Goal: Transaction & Acquisition: Purchase product/service

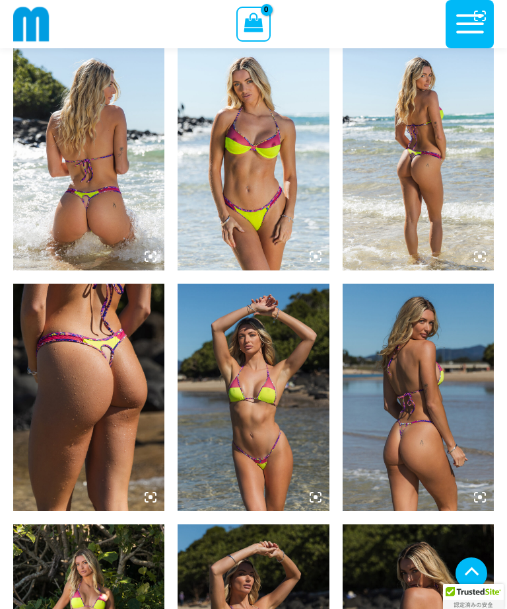
scroll to position [728, 0]
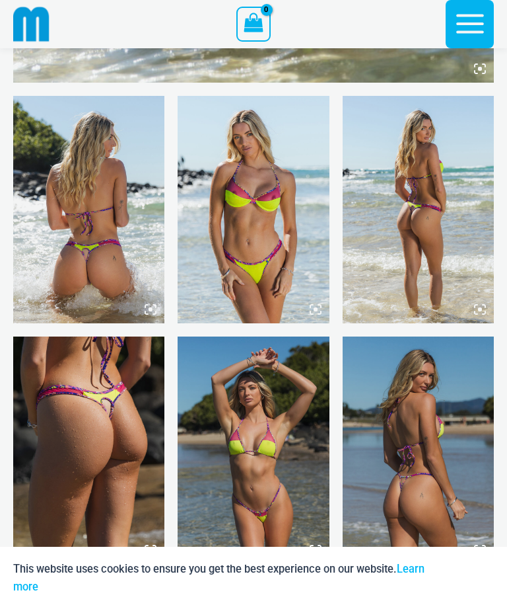
click at [91, 307] on div "“The Hottest Styles You’ve Never Seen” Exclusive Looks. Private Drops. Only Our…" at bounding box center [253, 304] width 507 height 609
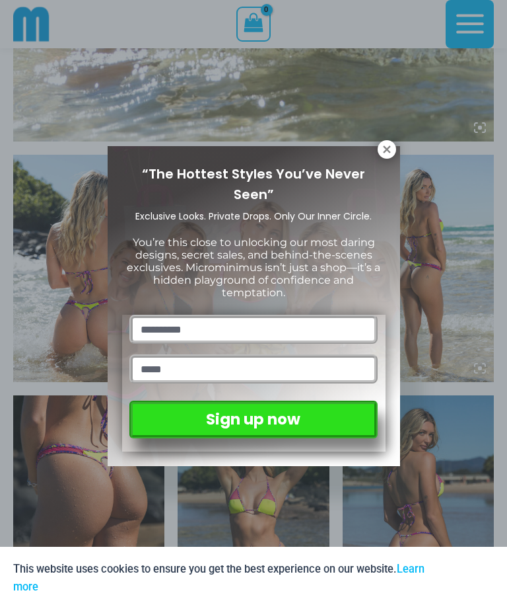
click at [393, 149] on icon at bounding box center [387, 149] width 12 height 12
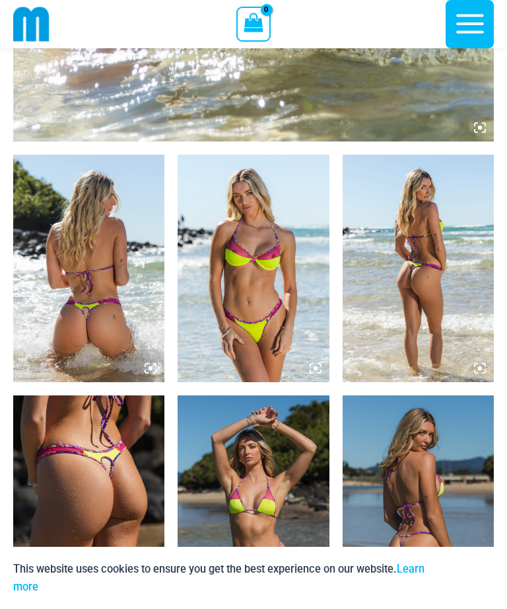
click at [291, 282] on img at bounding box center [253, 268] width 151 height 227
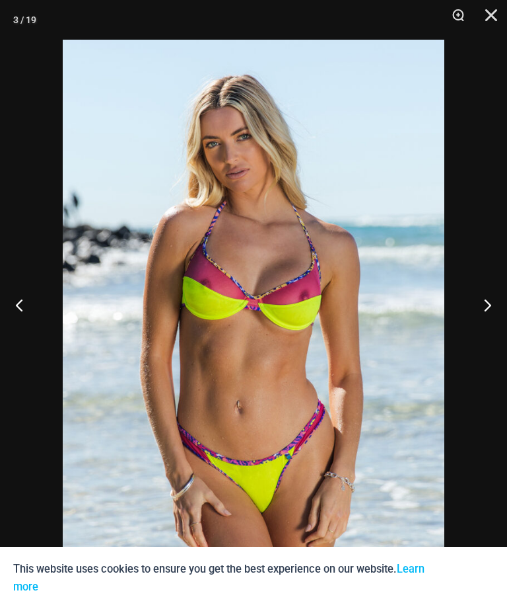
click at [486, 328] on button "Next" at bounding box center [483, 305] width 50 height 66
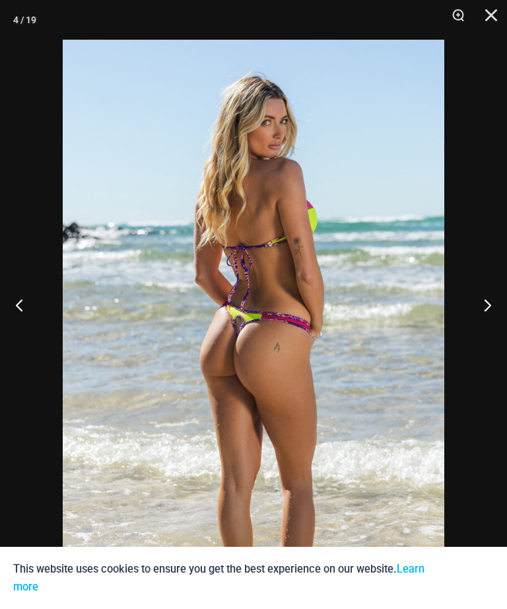
click at [492, 324] on button "Next" at bounding box center [483, 305] width 50 height 66
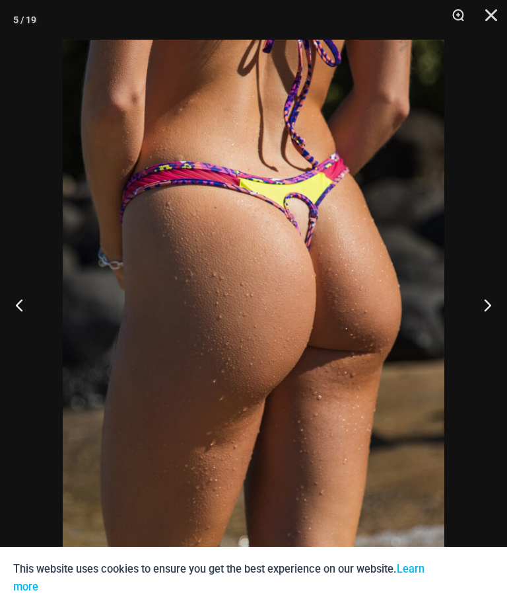
click at [490, 328] on button "Next" at bounding box center [483, 305] width 50 height 66
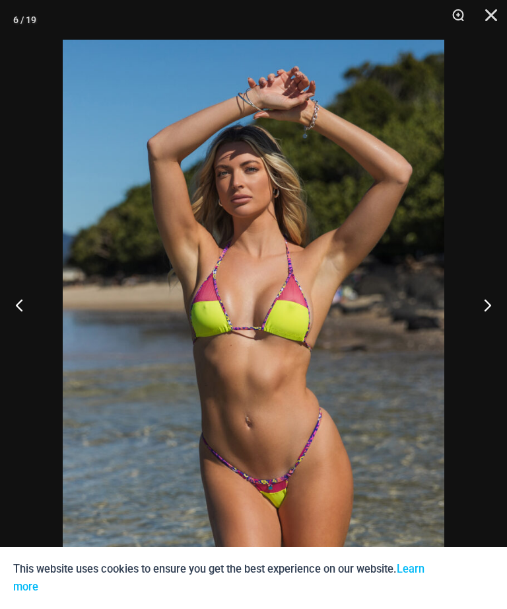
click at [487, 324] on button "Next" at bounding box center [483, 305] width 50 height 66
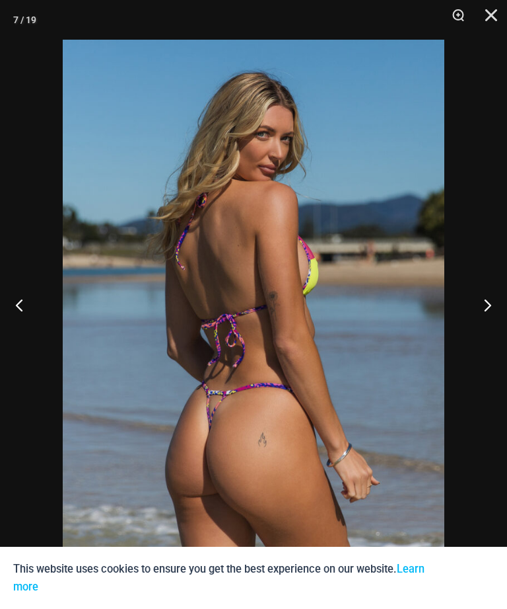
click at [489, 326] on button "Next" at bounding box center [483, 305] width 50 height 66
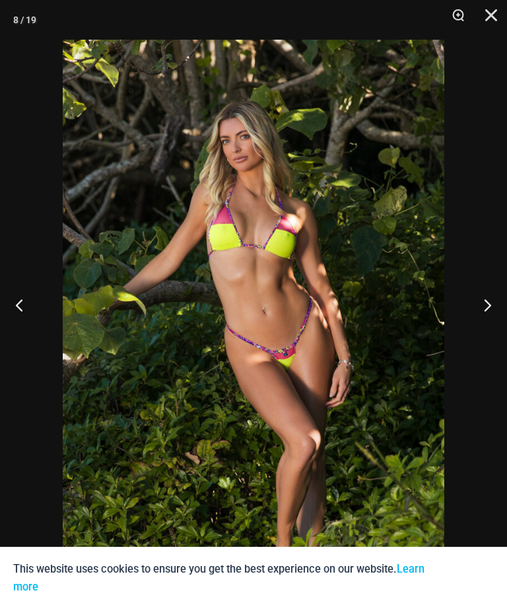
click at [500, 324] on button "Next" at bounding box center [483, 305] width 50 height 66
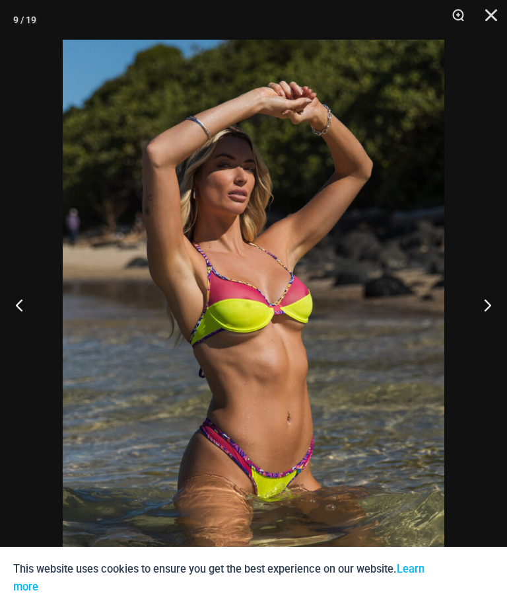
click at [485, 325] on button "Next" at bounding box center [483, 305] width 50 height 66
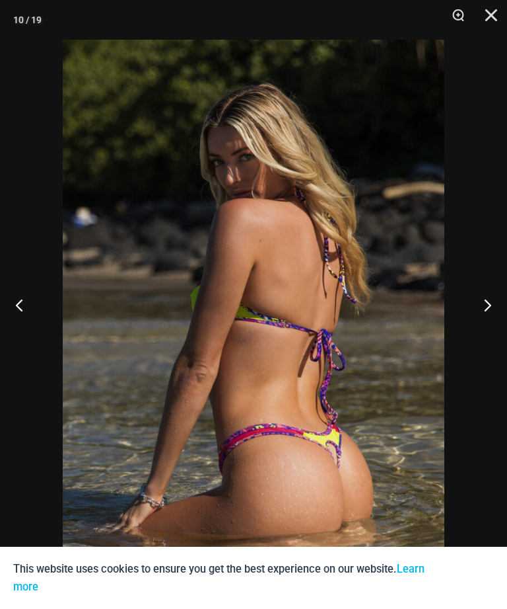
click at [491, 325] on button "Next" at bounding box center [483, 305] width 50 height 66
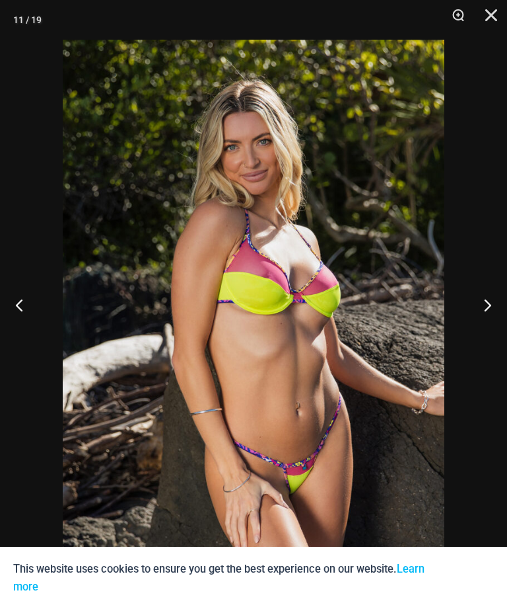
click at [488, 324] on button "Next" at bounding box center [483, 305] width 50 height 66
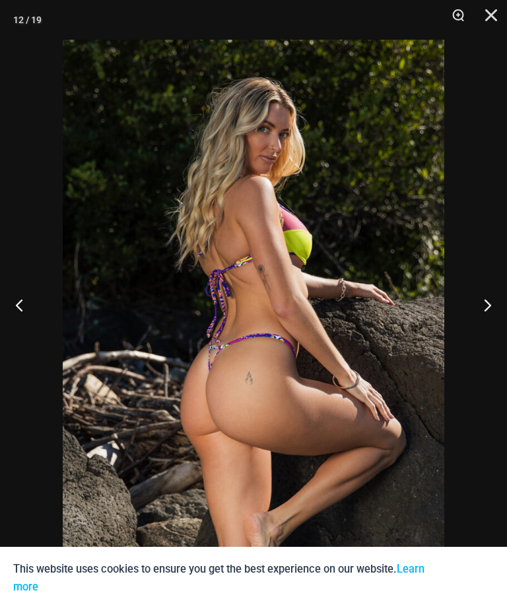
click at [489, 326] on button "Next" at bounding box center [483, 305] width 50 height 66
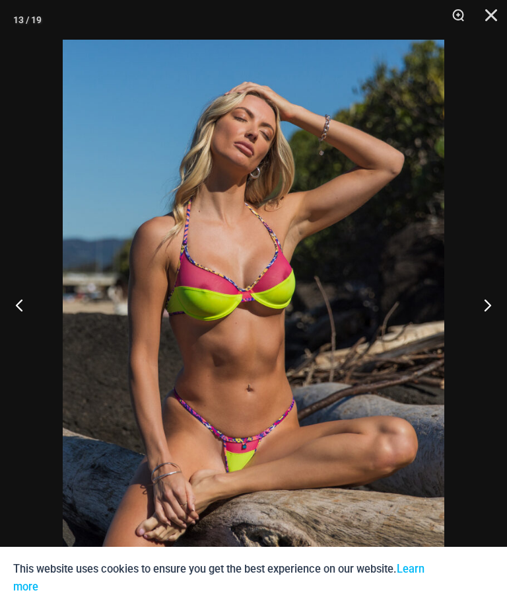
click at [484, 328] on button "Next" at bounding box center [483, 305] width 50 height 66
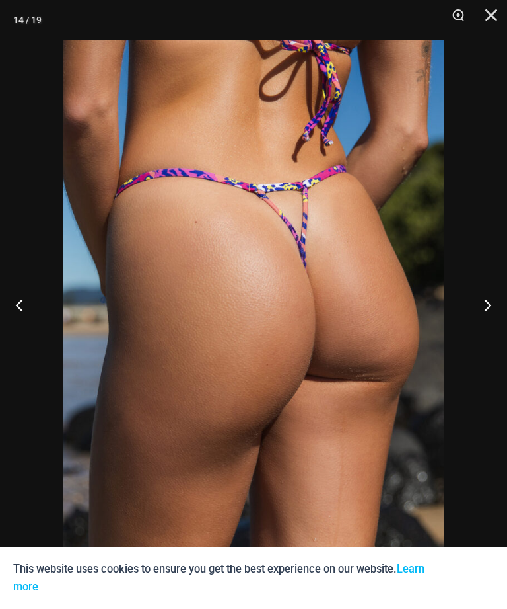
click at [489, 326] on button "Next" at bounding box center [483, 305] width 50 height 66
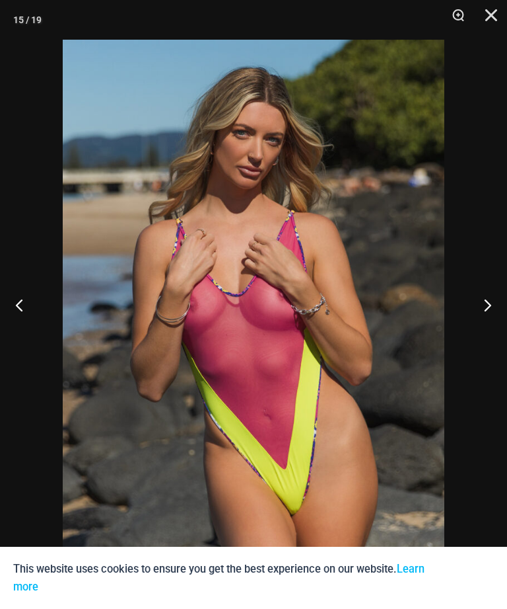
click at [484, 328] on button "Next" at bounding box center [483, 305] width 50 height 66
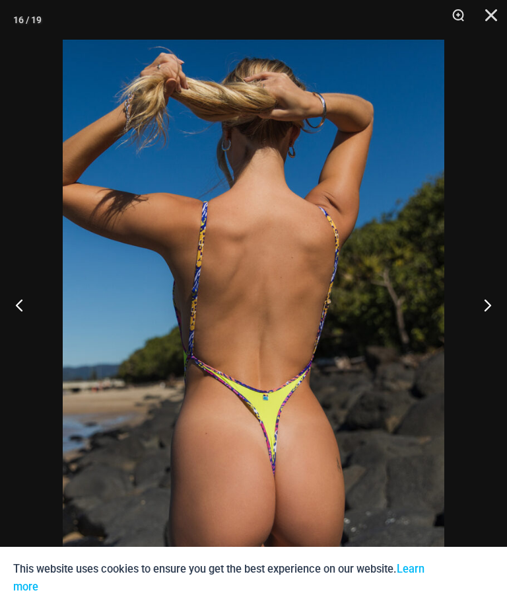
click at [26, 324] on button "Previous" at bounding box center [25, 305] width 50 height 66
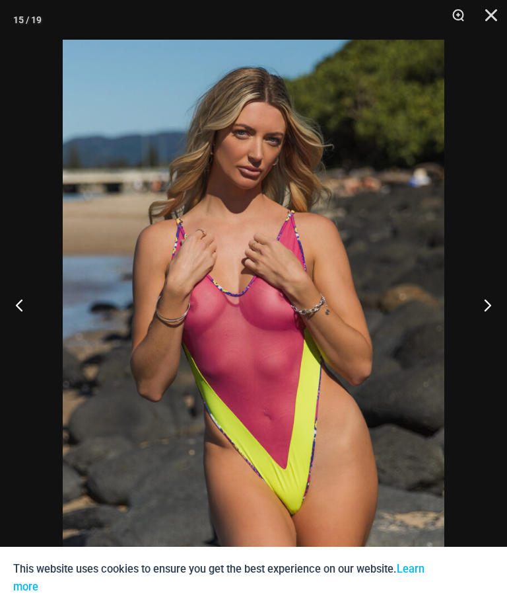
click at [484, 327] on button "Next" at bounding box center [483, 305] width 50 height 66
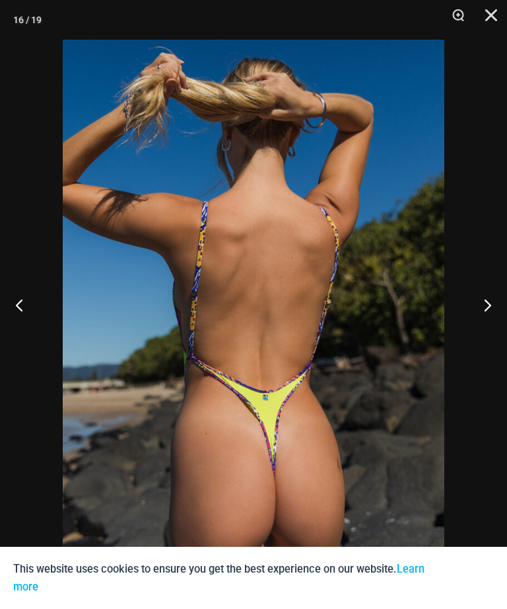
click at [480, 329] on button "Next" at bounding box center [483, 305] width 50 height 66
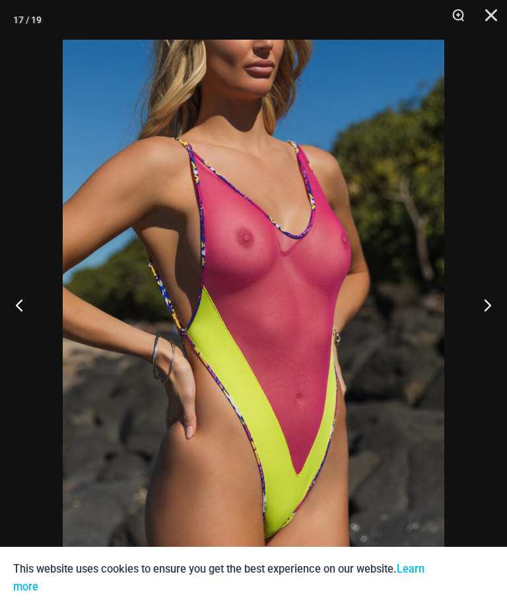
click at [486, 328] on button "Next" at bounding box center [483, 305] width 50 height 66
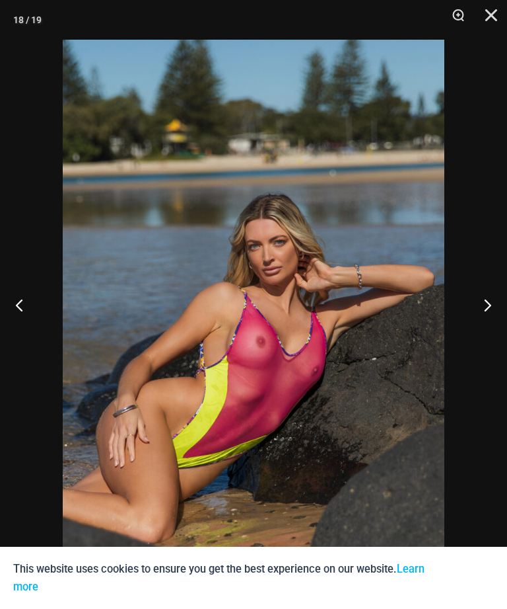
click at [494, 329] on button "Next" at bounding box center [483, 305] width 50 height 66
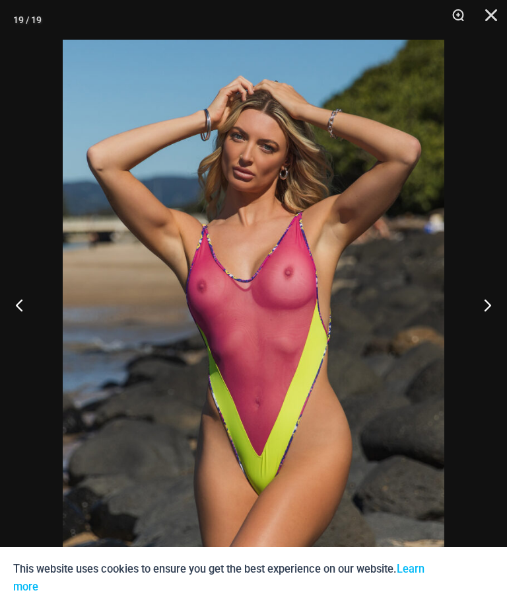
click at [487, 331] on button "Next" at bounding box center [483, 305] width 50 height 66
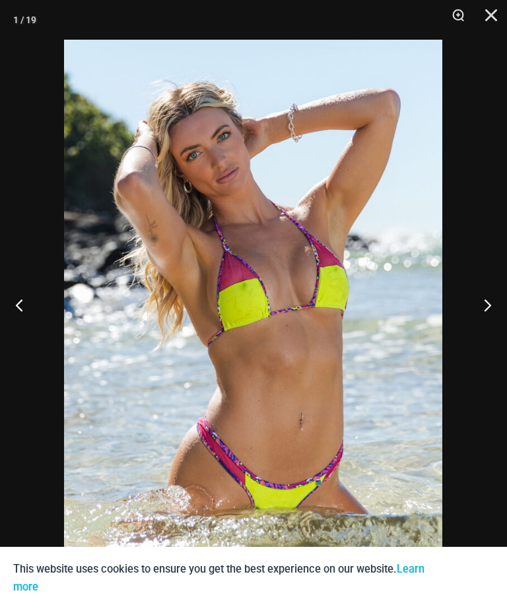
click at [485, 329] on button "Next" at bounding box center [483, 305] width 50 height 66
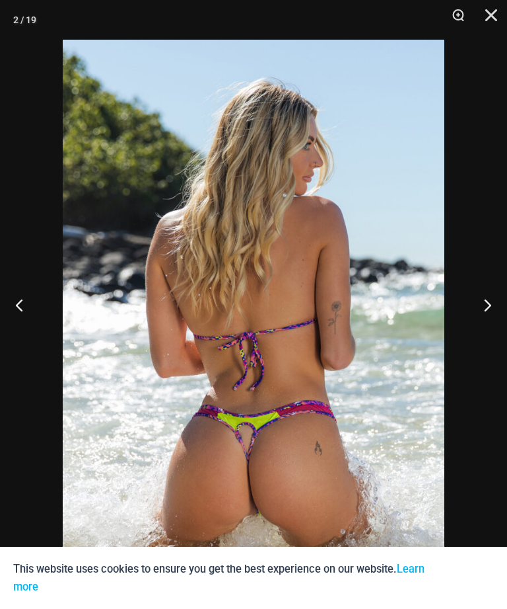
click at [492, 19] on button "Close" at bounding box center [486, 20] width 33 height 40
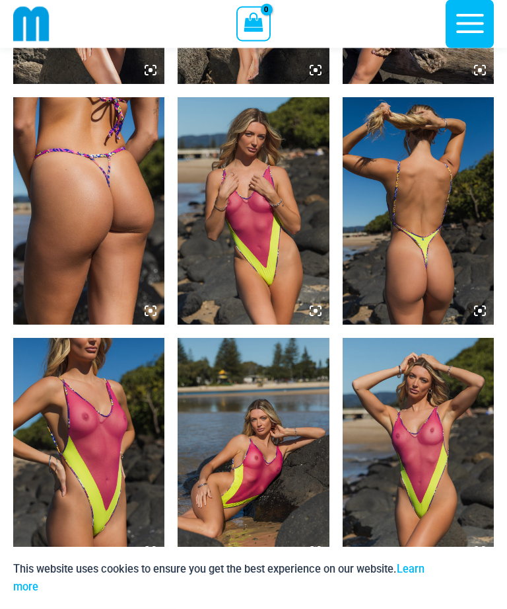
scroll to position [1698, 0]
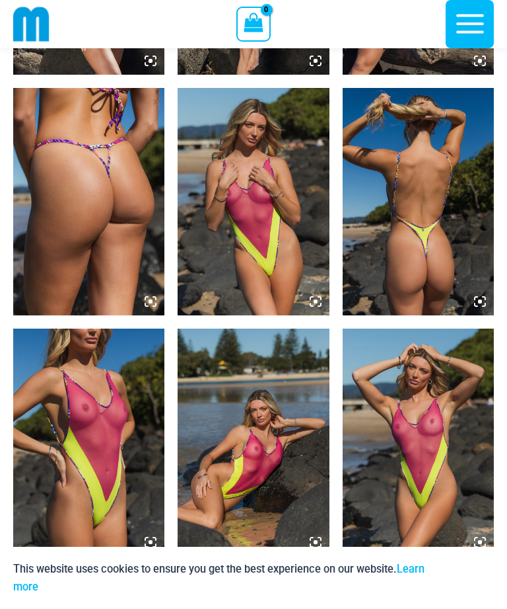
click at [97, 472] on img at bounding box center [88, 441] width 151 height 227
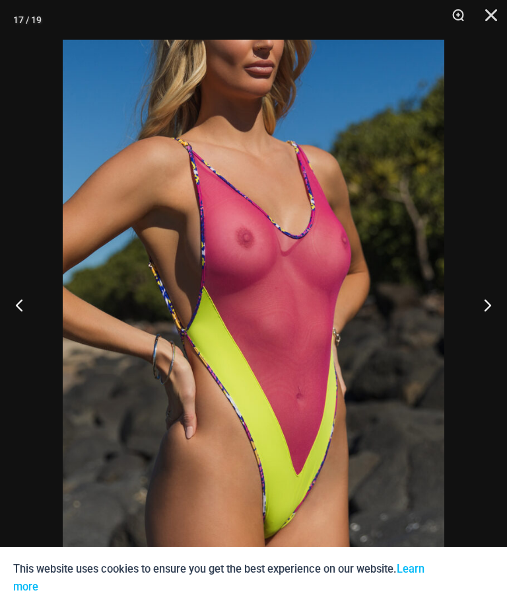
click at [490, 313] on button "Next" at bounding box center [483, 305] width 50 height 66
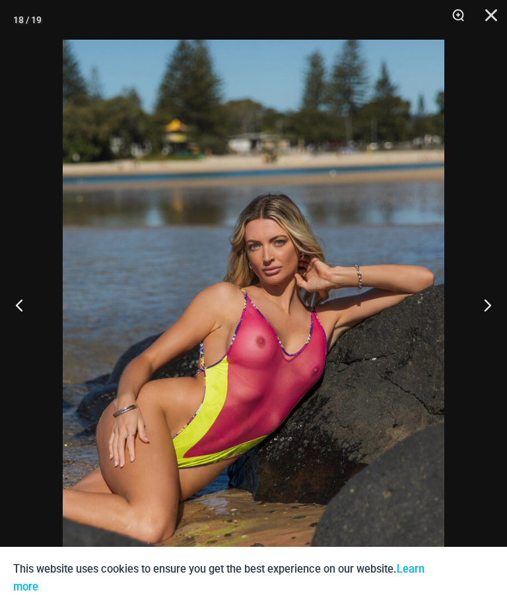
click at [482, 323] on button "Next" at bounding box center [483, 305] width 50 height 66
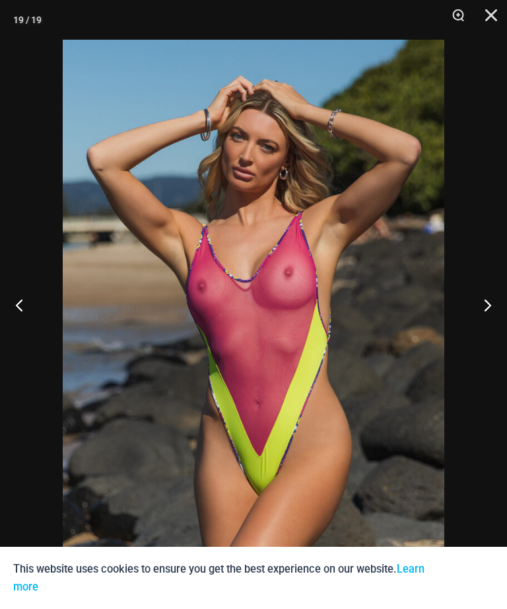
click at [488, 330] on button "Next" at bounding box center [483, 305] width 50 height 66
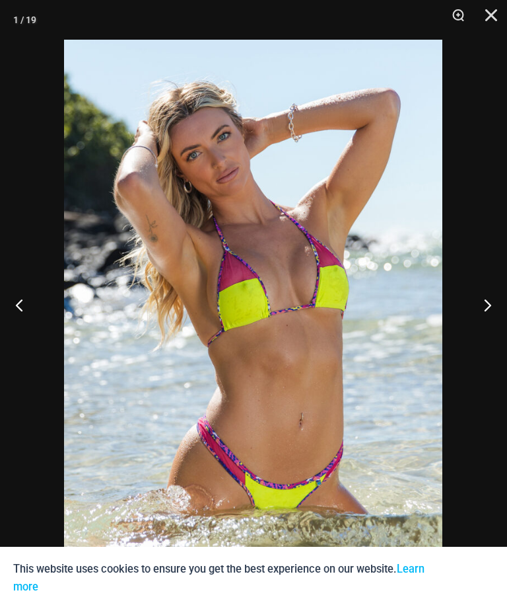
click at [492, 327] on button "Next" at bounding box center [483, 305] width 50 height 66
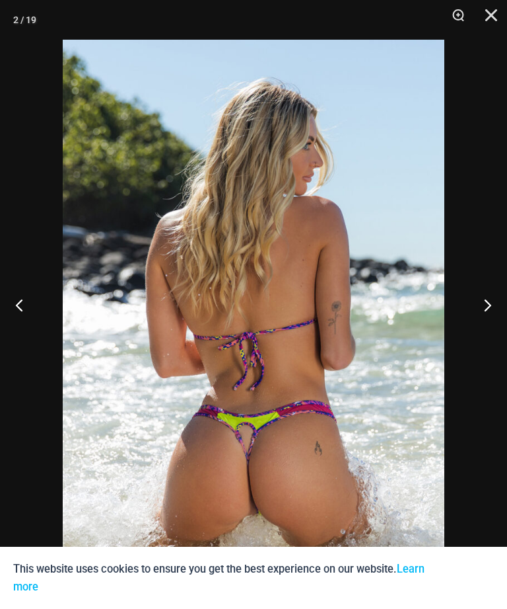
click at [19, 326] on button "Previous" at bounding box center [25, 305] width 50 height 66
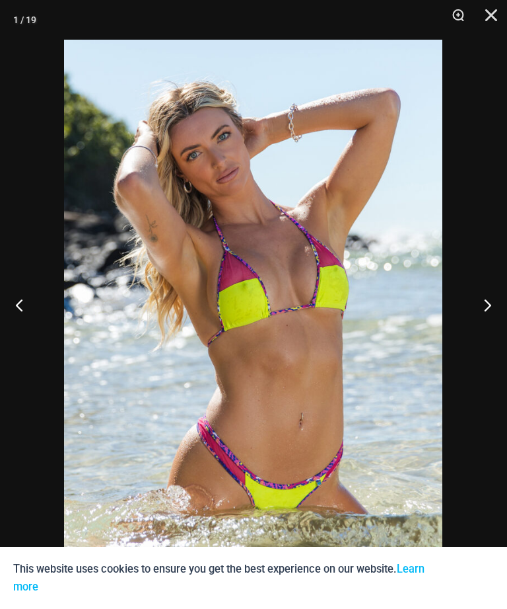
click at [18, 326] on button "Previous" at bounding box center [25, 305] width 50 height 66
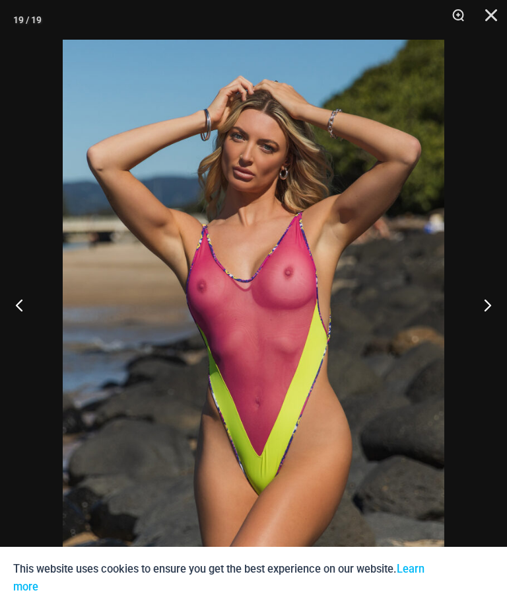
click at [15, 332] on button "Previous" at bounding box center [25, 305] width 50 height 66
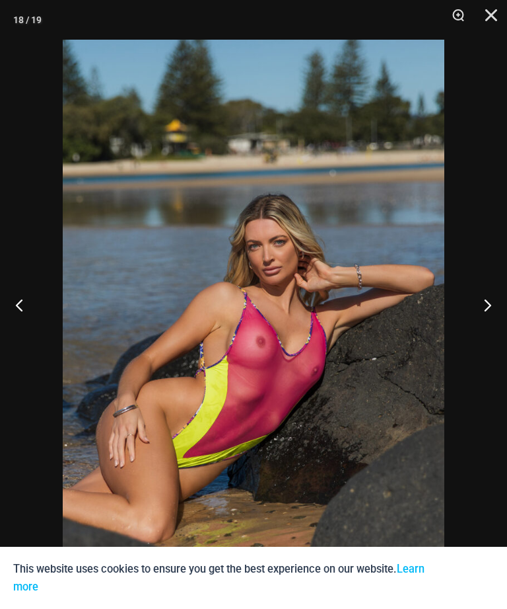
click at [15, 321] on button "Previous" at bounding box center [25, 305] width 50 height 66
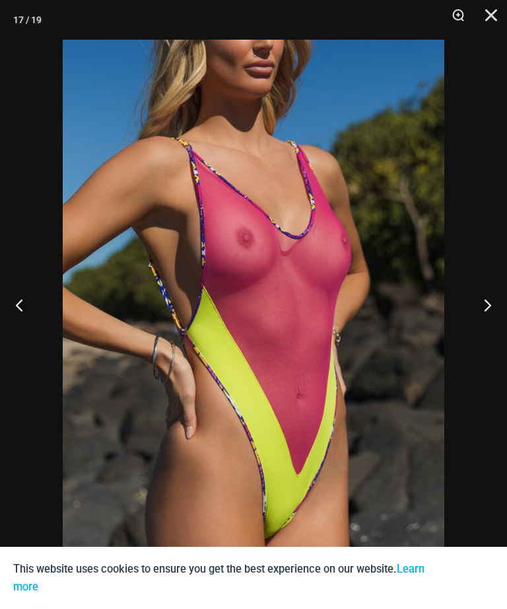
click at [459, 20] on button "Zoom" at bounding box center [453, 20] width 33 height 40
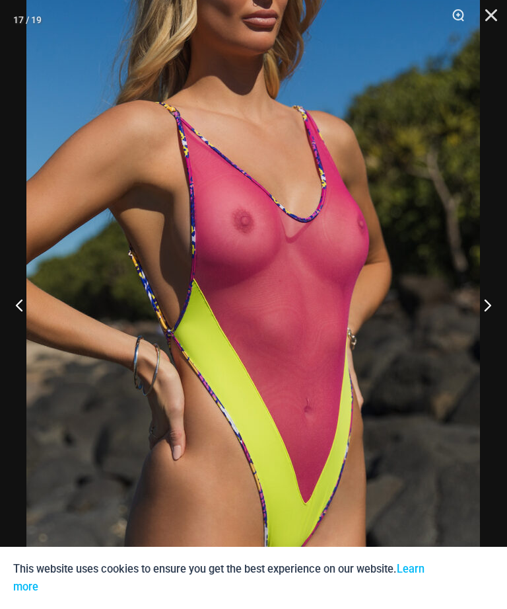
click at [461, 14] on button "Zoom" at bounding box center [453, 20] width 33 height 40
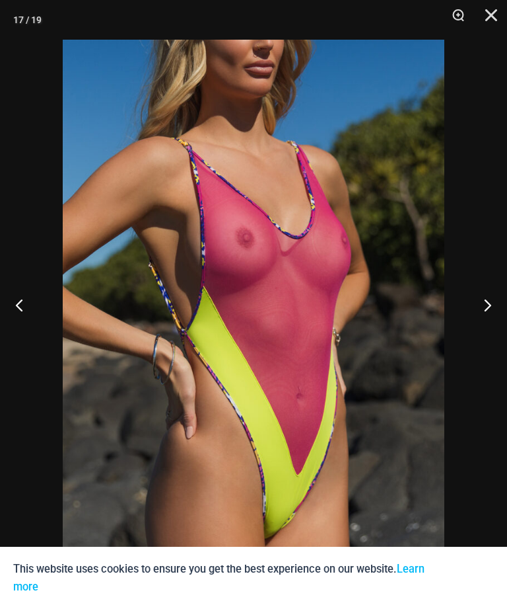
click at [459, 18] on button "Zoom" at bounding box center [453, 20] width 33 height 40
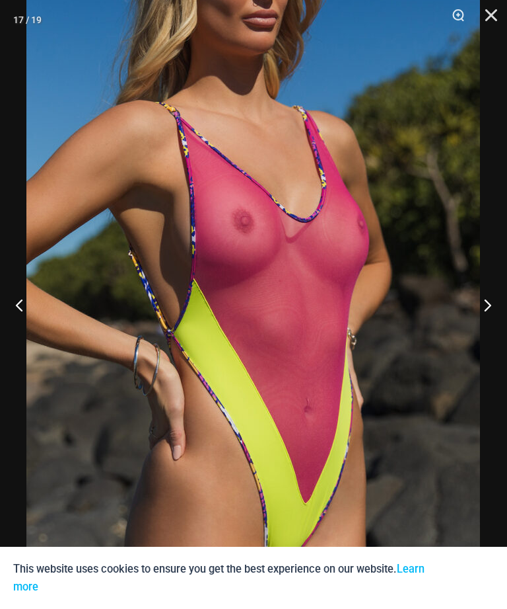
click at [454, 17] on button "Zoom" at bounding box center [453, 20] width 33 height 40
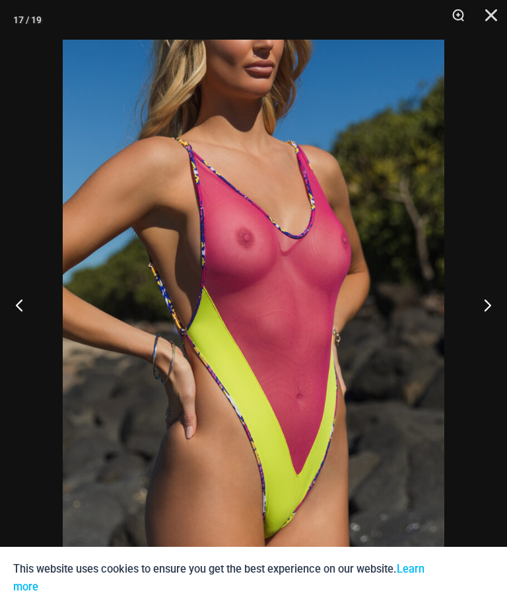
click at [13, 334] on button "Previous" at bounding box center [25, 305] width 50 height 66
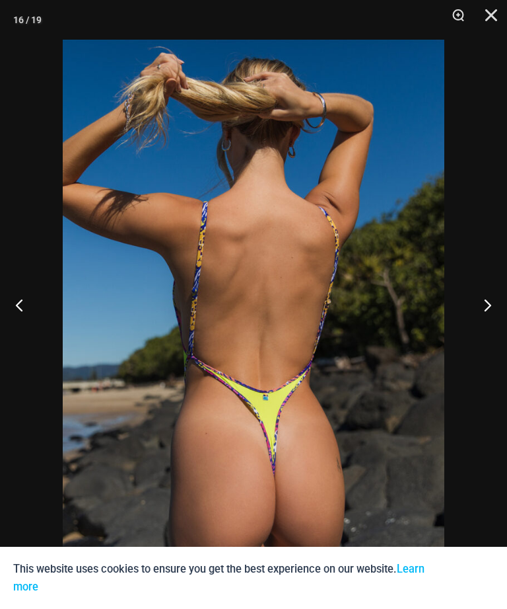
click at [487, 328] on button "Next" at bounding box center [483, 305] width 50 height 66
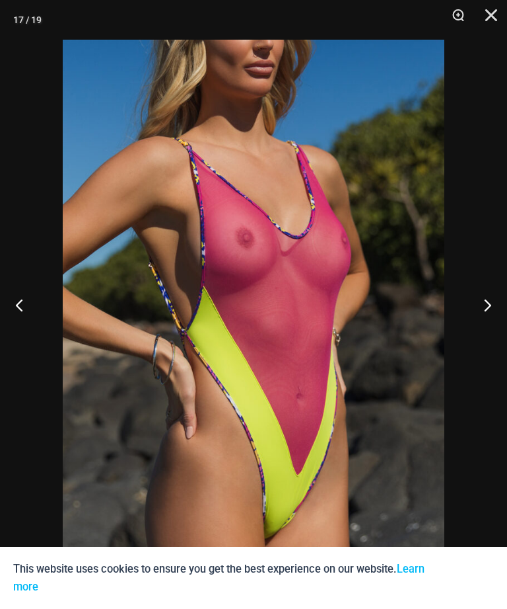
click at [493, 338] on button "Next" at bounding box center [483, 305] width 50 height 66
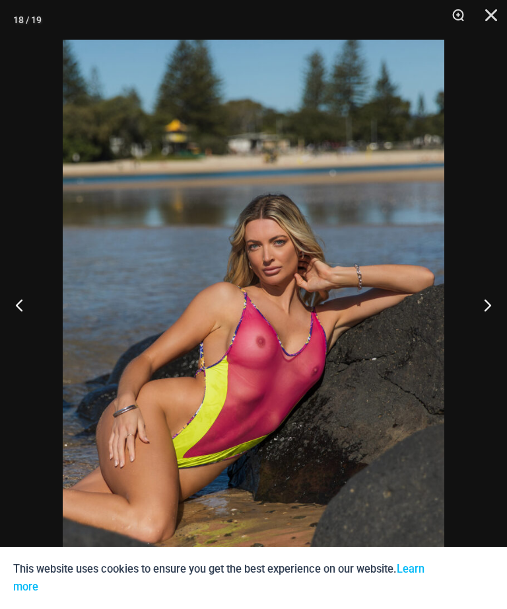
click at [482, 324] on button "Next" at bounding box center [483, 305] width 50 height 66
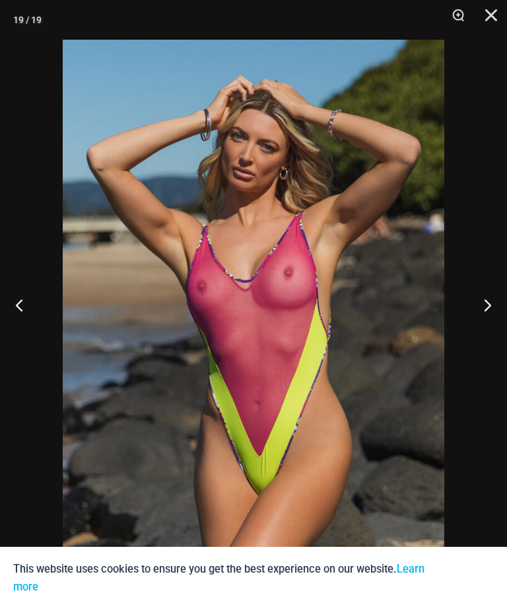
click at [499, 335] on button "Next" at bounding box center [483, 305] width 50 height 66
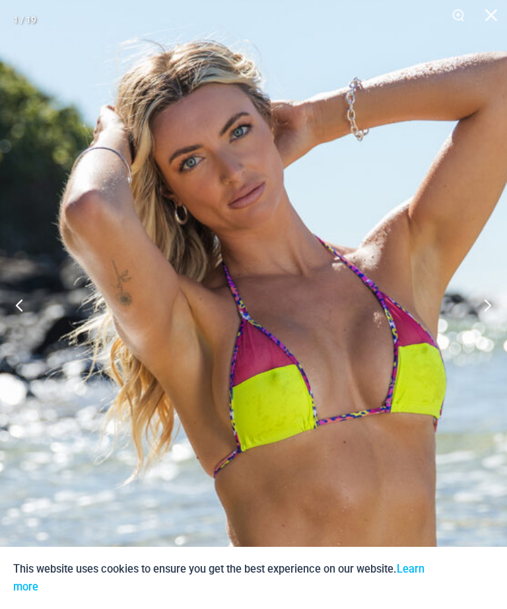
click at [484, 325] on button "Next" at bounding box center [483, 305] width 50 height 66
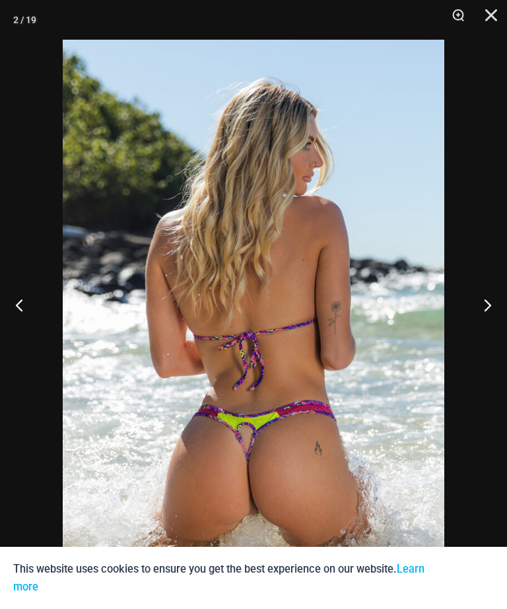
click at [490, 324] on button "Next" at bounding box center [483, 305] width 50 height 66
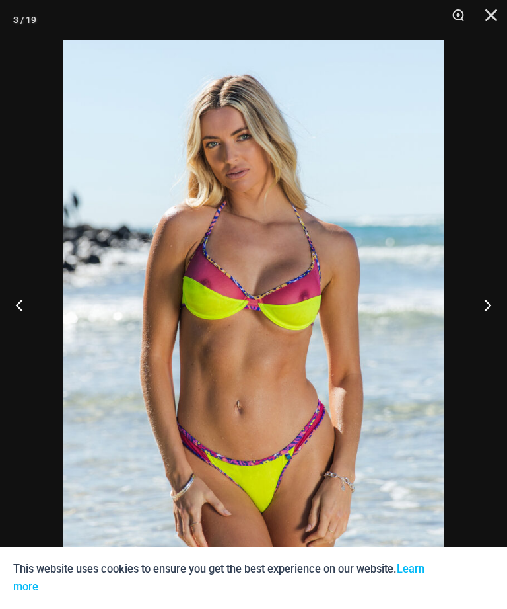
click at [492, 322] on button "Next" at bounding box center [483, 305] width 50 height 66
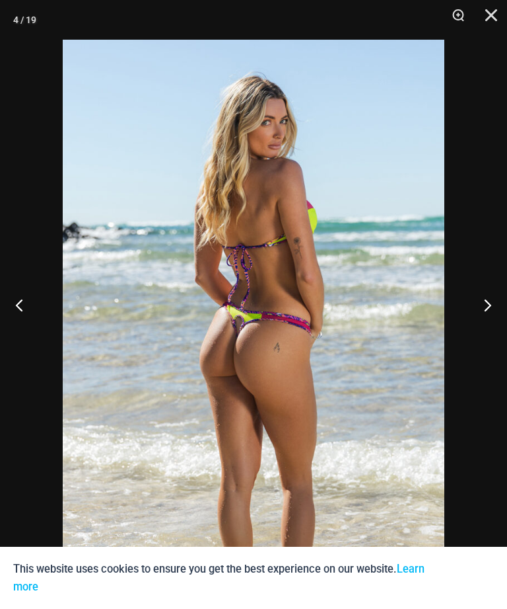
click at [486, 330] on button "Next" at bounding box center [483, 305] width 50 height 66
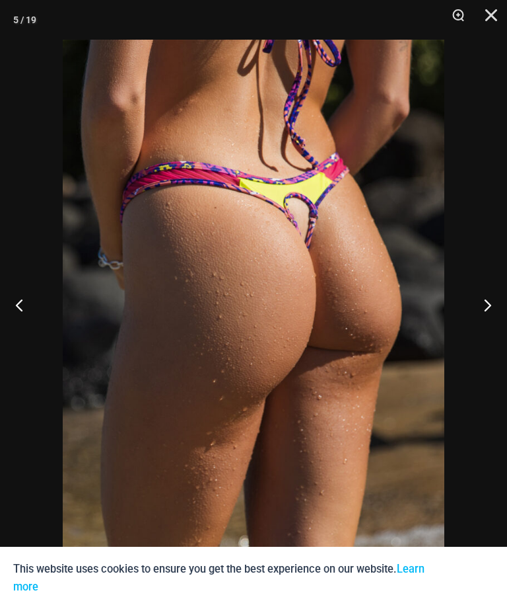
click at [496, 334] on button "Next" at bounding box center [483, 305] width 50 height 66
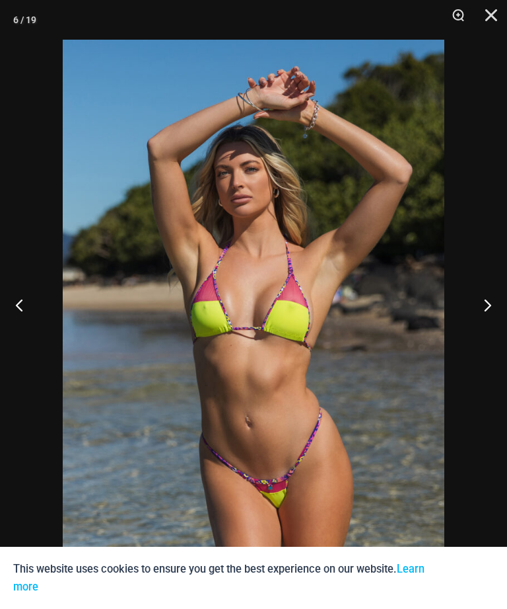
click at [496, 315] on button "Next" at bounding box center [483, 305] width 50 height 66
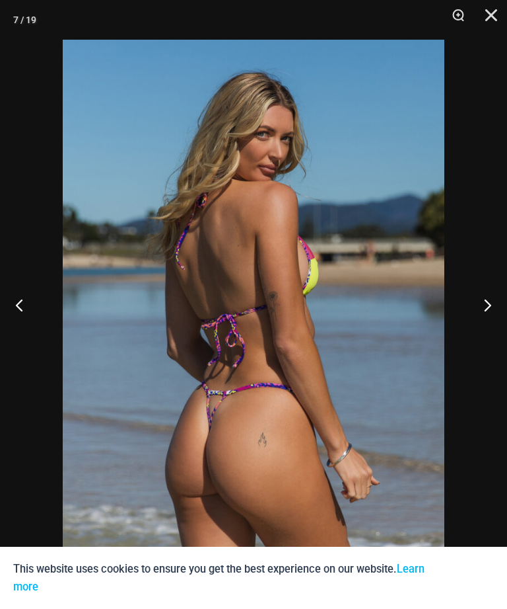
click at [500, 311] on button "Next" at bounding box center [483, 305] width 50 height 66
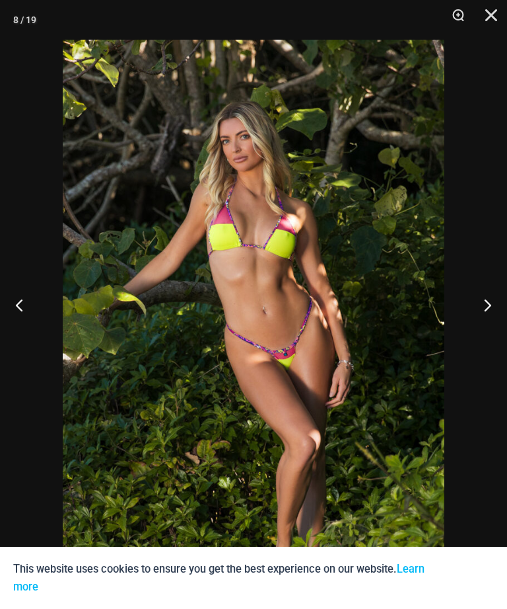
click at [486, 319] on button "Next" at bounding box center [483, 305] width 50 height 66
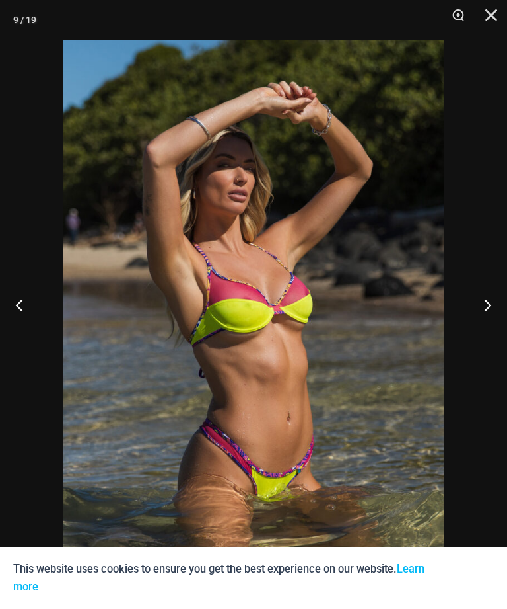
click at [492, 316] on button "Next" at bounding box center [483, 305] width 50 height 66
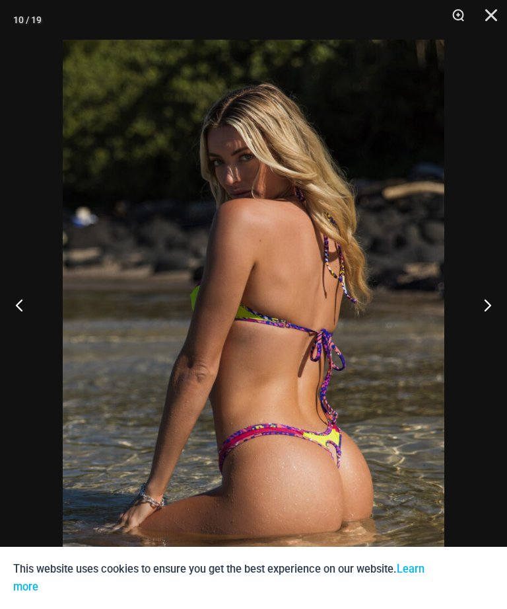
click at [496, 313] on button "Next" at bounding box center [483, 305] width 50 height 66
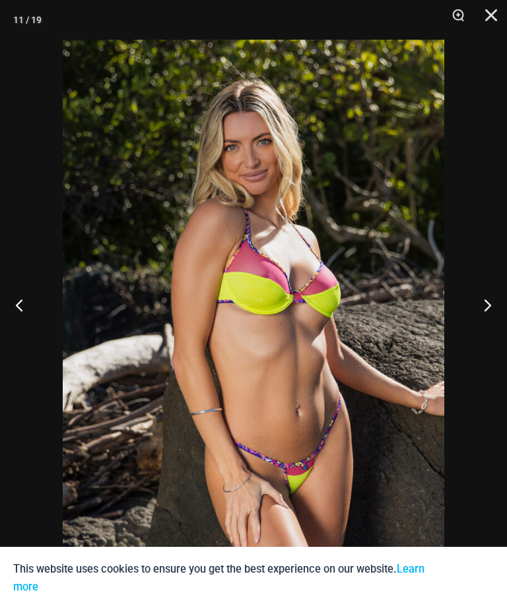
click at [488, 317] on button "Next" at bounding box center [483, 305] width 50 height 66
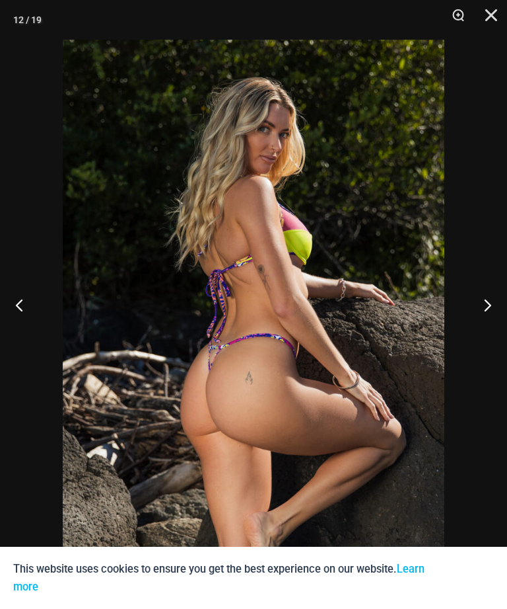
click at [483, 324] on button "Next" at bounding box center [483, 305] width 50 height 66
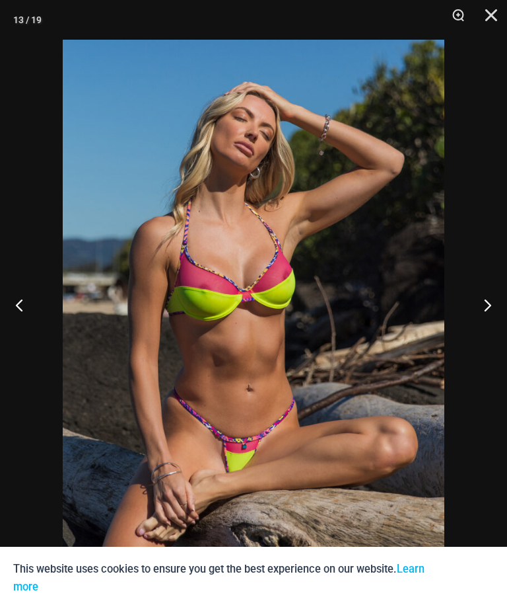
click at [498, 320] on button "Next" at bounding box center [483, 305] width 50 height 66
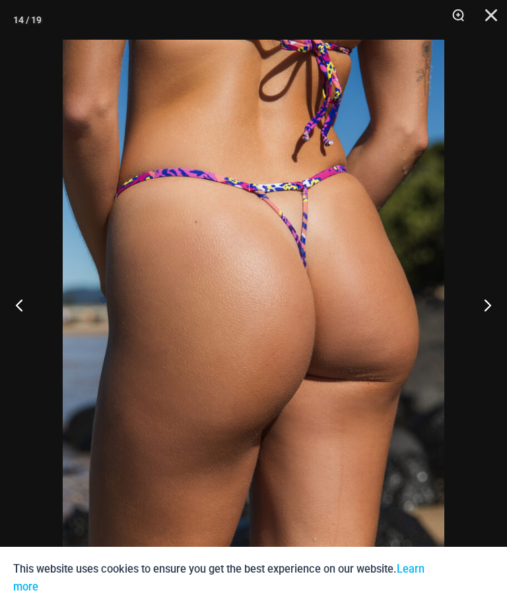
click at [500, 319] on button "Next" at bounding box center [483, 305] width 50 height 66
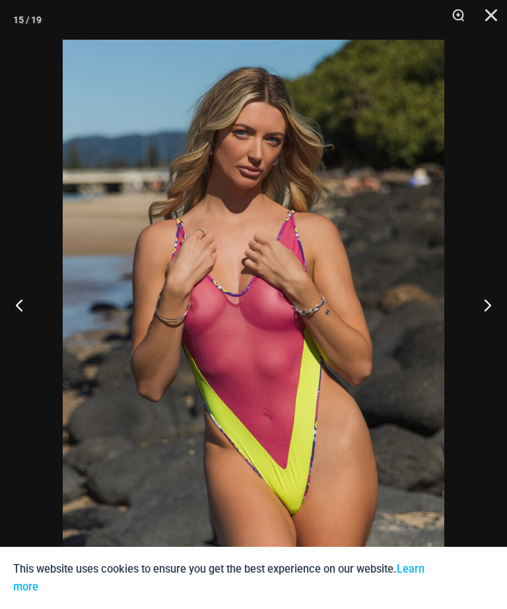
click at [484, 322] on button "Next" at bounding box center [483, 305] width 50 height 66
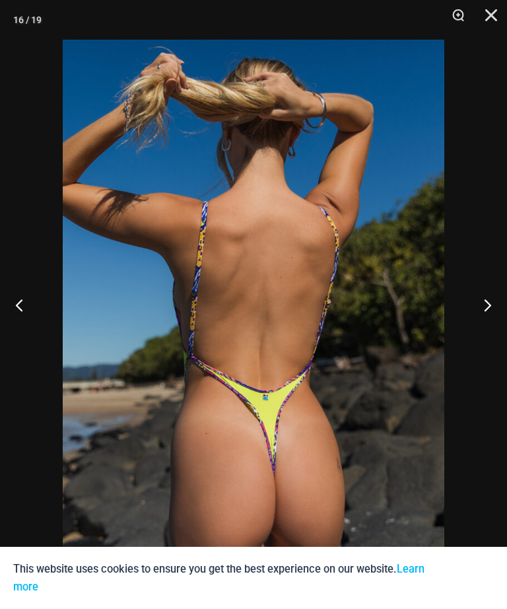
click at [490, 320] on button "Next" at bounding box center [483, 305] width 50 height 66
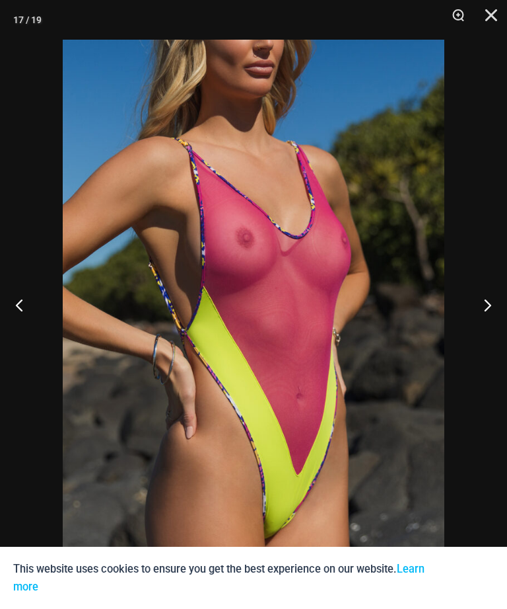
click at [484, 321] on button "Next" at bounding box center [483, 305] width 50 height 66
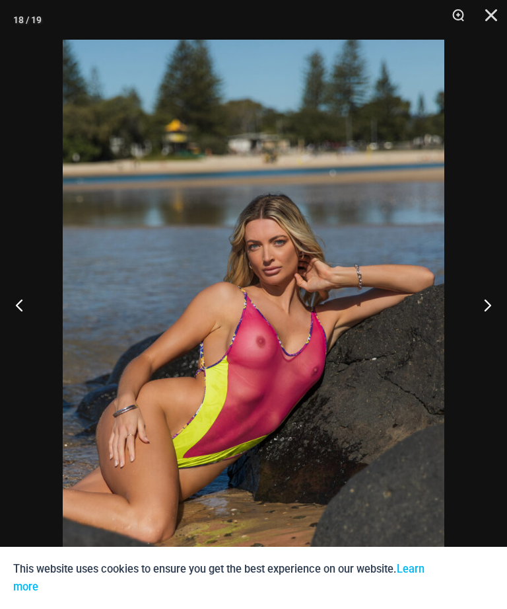
click at [479, 326] on button "Next" at bounding box center [483, 305] width 50 height 66
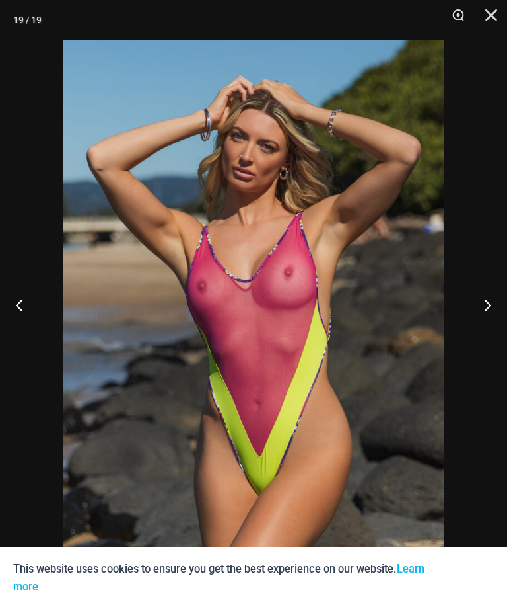
click at [488, 325] on button "Next" at bounding box center [483, 305] width 50 height 66
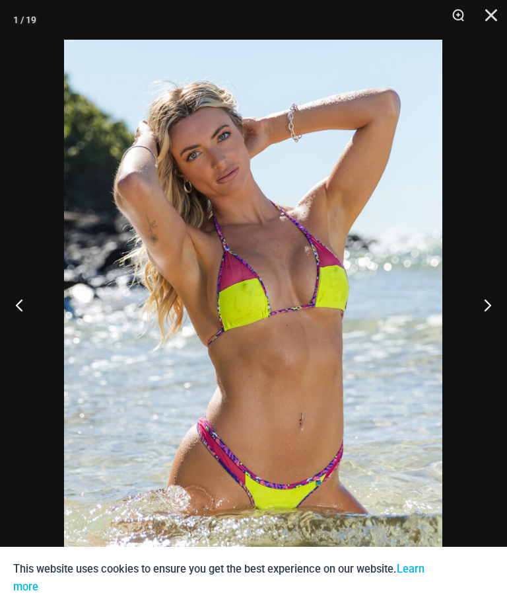
click at [489, 326] on button "Next" at bounding box center [483, 305] width 50 height 66
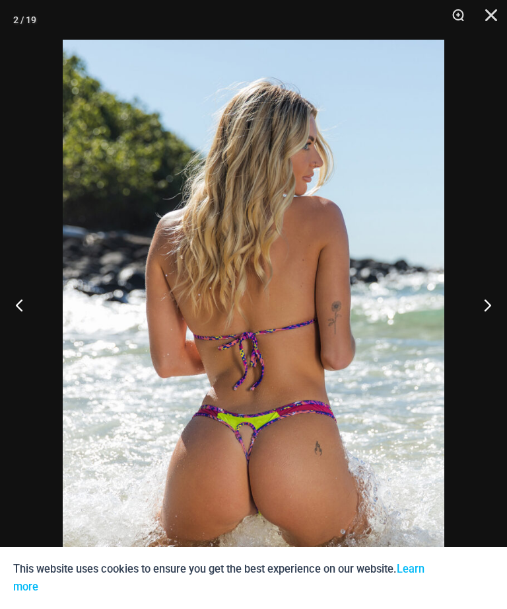
click at [491, 322] on button "Next" at bounding box center [483, 305] width 50 height 66
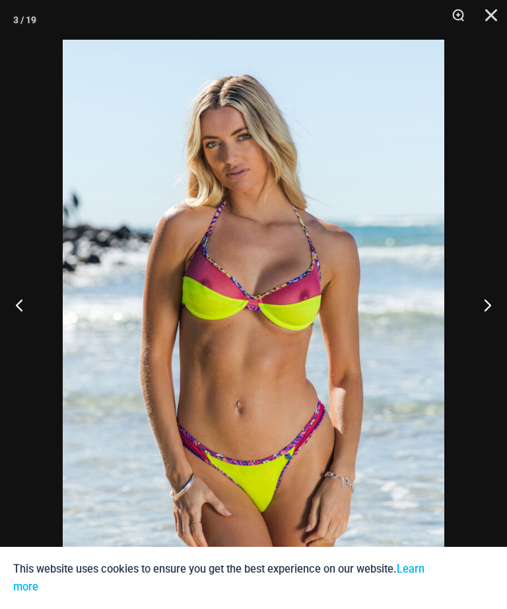
click at [495, 318] on button "Next" at bounding box center [483, 305] width 50 height 66
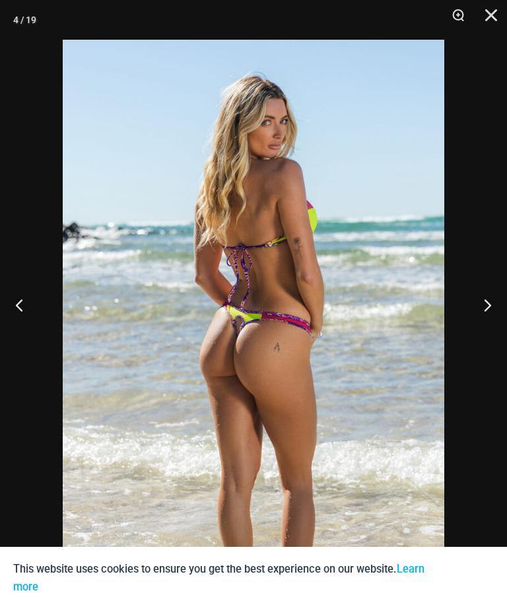
click at [493, 317] on button "Next" at bounding box center [483, 305] width 50 height 66
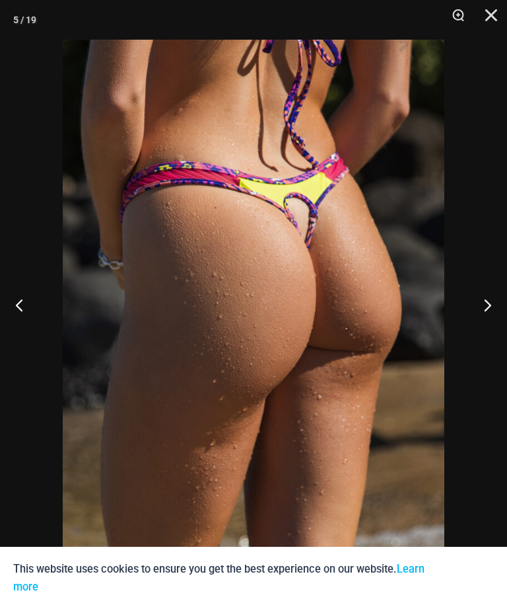
click at [495, 19] on button "Close" at bounding box center [486, 20] width 33 height 40
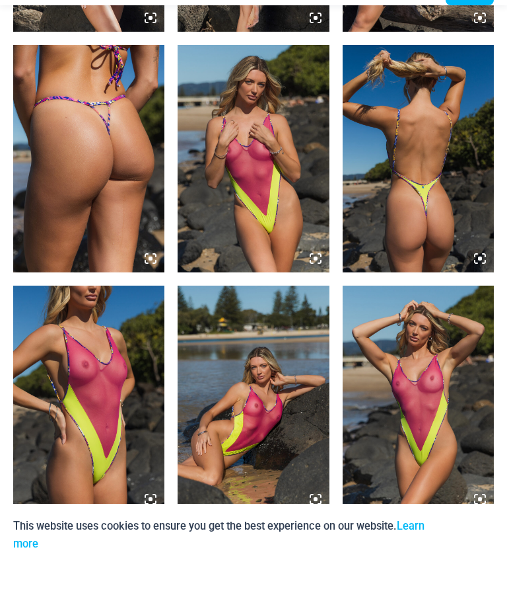
scroll to position [1740, 0]
